Goal: Task Accomplishment & Management: Manage account settings

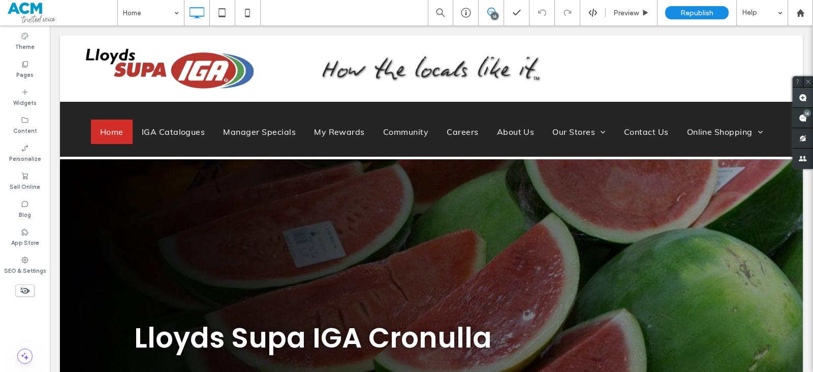
click at [808, 100] on span at bounding box center [803, 97] width 20 height 20
click at [289, 55] on div "Click To Paste" at bounding box center [200, 69] width 231 height 40
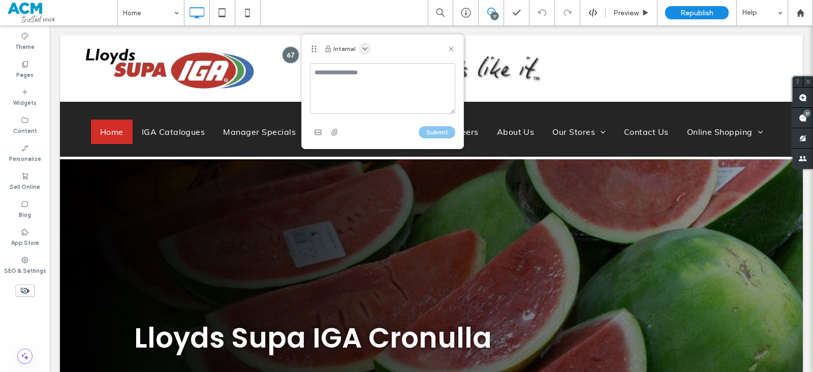
click at [363, 47] on icon "button" at bounding box center [365, 49] width 8 height 8
click at [371, 73] on span "Public - visible to clients & team" at bounding box center [415, 73] width 100 height 10
click at [364, 75] on textarea at bounding box center [382, 88] width 145 height 51
type textarea "***"
click at [445, 133] on button "Submit" at bounding box center [437, 132] width 37 height 12
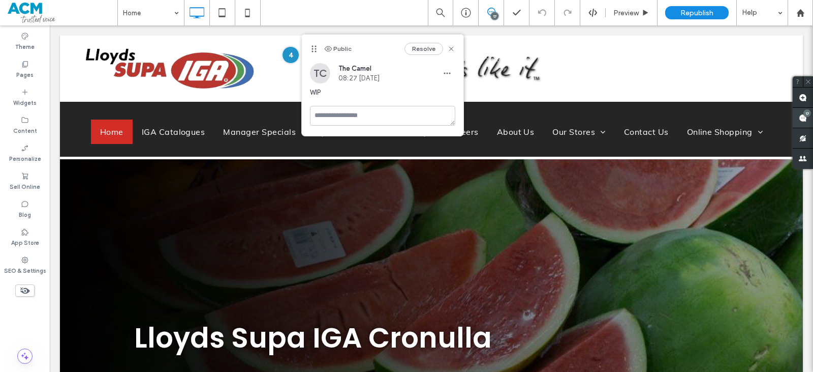
click at [811, 110] on span at bounding box center [803, 118] width 20 height 20
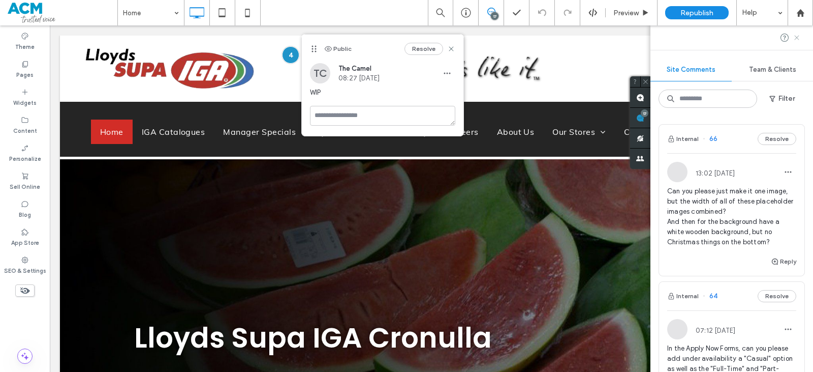
click at [795, 37] on icon at bounding box center [797, 38] width 8 height 8
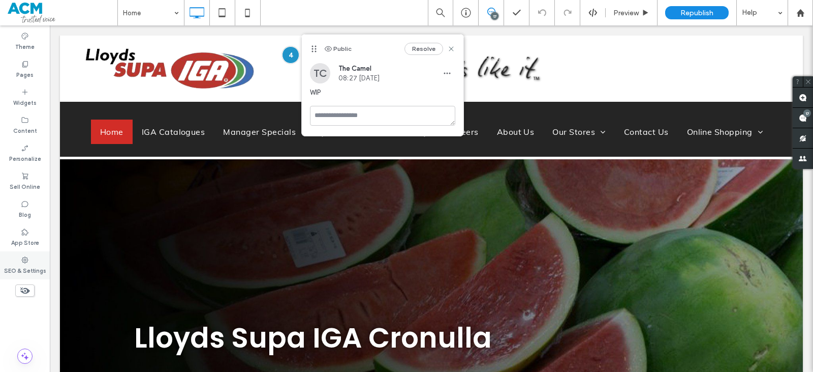
click at [18, 266] on label "SEO & Settings" at bounding box center [25, 269] width 42 height 11
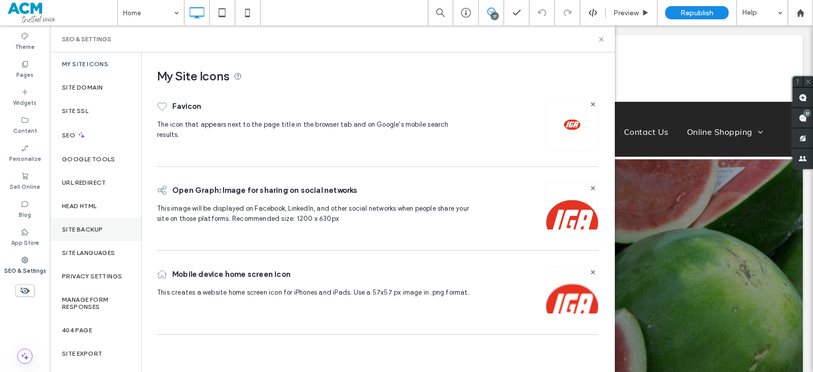
click at [103, 233] on div "Site Backup" at bounding box center [95, 229] width 91 height 23
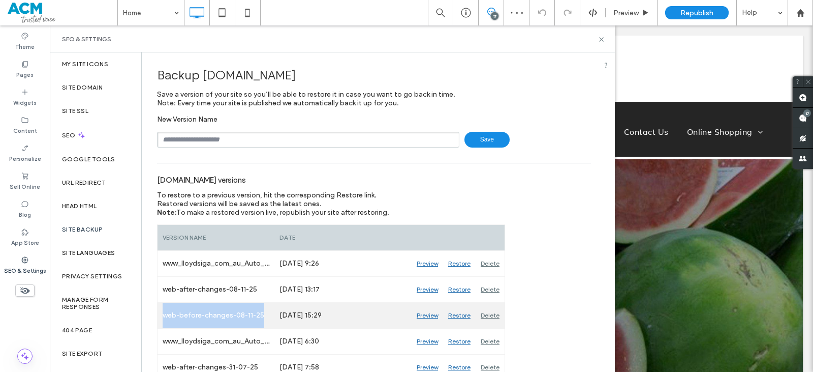
drag, startPoint x: 160, startPoint y: 315, endPoint x: 271, endPoint y: 307, distance: 111.6
click at [272, 314] on div "web-before-changes-08-11-25" at bounding box center [216, 314] width 117 height 25
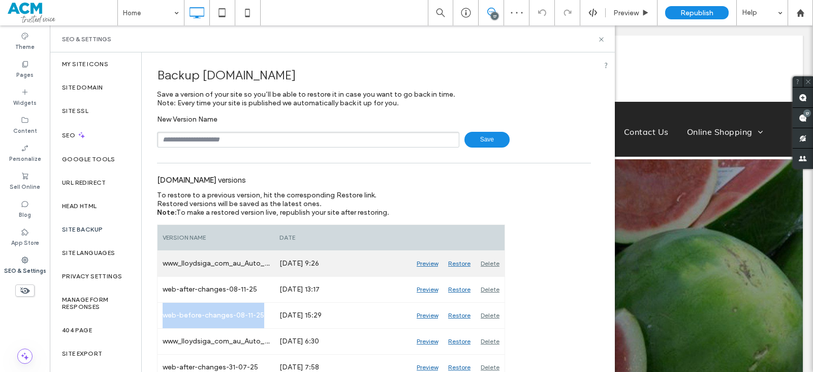
copy div "web-before-changes-08-11-25"
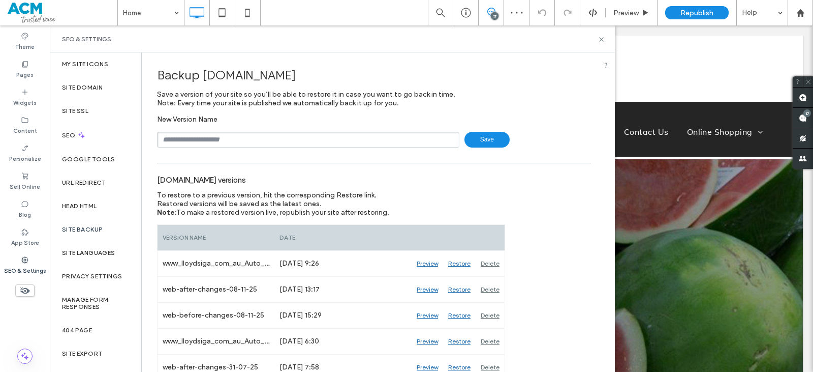
click at [216, 141] on input "text" at bounding box center [308, 140] width 302 height 16
paste input "**********"
click at [252, 141] on input "**********" at bounding box center [308, 140] width 302 height 16
type input "**********"
click at [476, 134] on span "Save" at bounding box center [487, 140] width 45 height 16
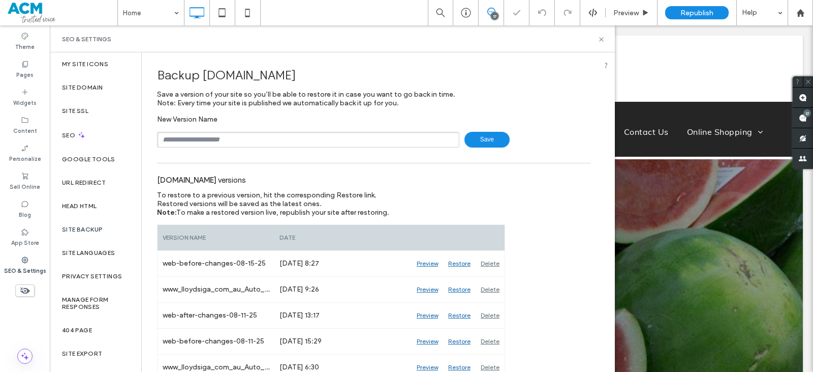
drag, startPoint x: 603, startPoint y: 37, endPoint x: 508, endPoint y: 50, distance: 96.5
click at [603, 37] on icon at bounding box center [602, 40] width 8 height 8
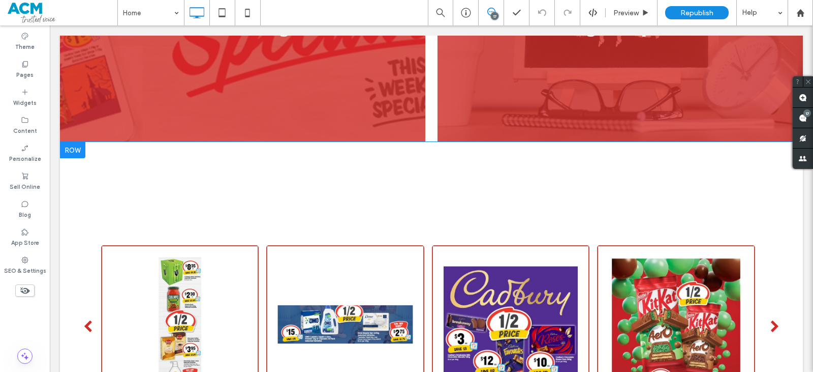
scroll to position [1271, 0]
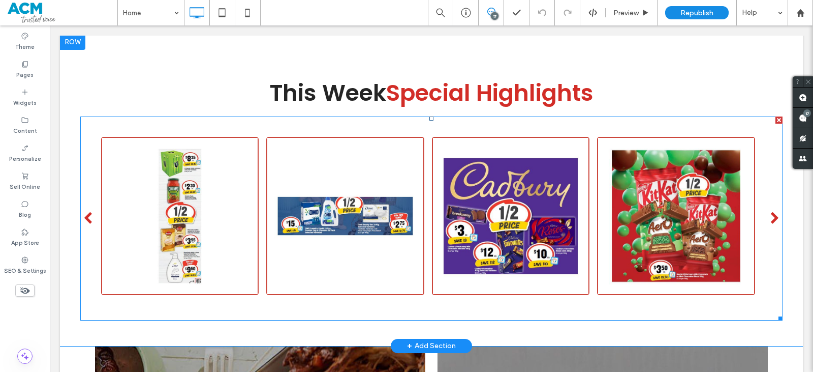
click at [145, 156] on span at bounding box center [431, 218] width 702 height 204
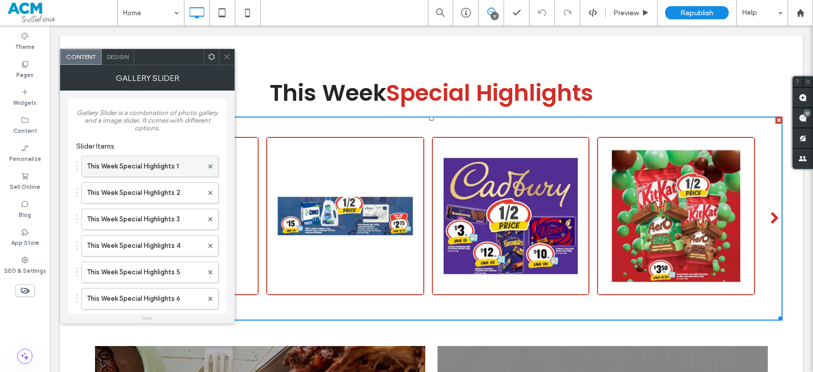
click at [154, 164] on label "This Week Special Highlights 1" at bounding box center [145, 166] width 116 height 20
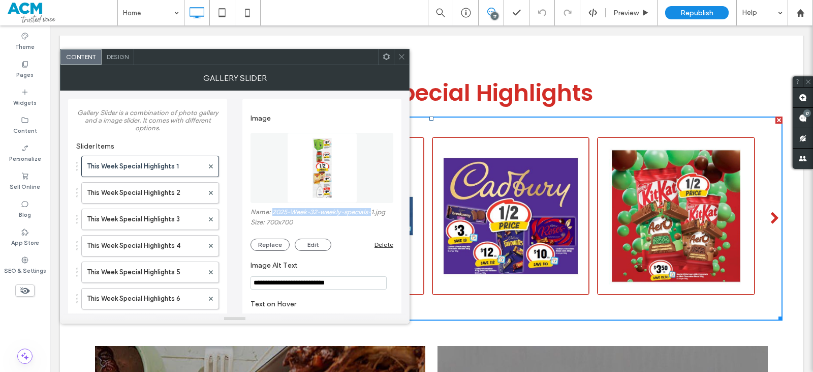
drag, startPoint x: 273, startPoint y: 208, endPoint x: 374, endPoint y: 216, distance: 101.0
click at [374, 216] on label "Name: 2025-Week-32-weekly-specials-1.jpg" at bounding box center [322, 213] width 143 height 10
copy label "2025-Week-32-weekly-specials-"
click at [402, 56] on icon at bounding box center [402, 57] width 8 height 8
